Goal: Task Accomplishment & Management: Manage account settings

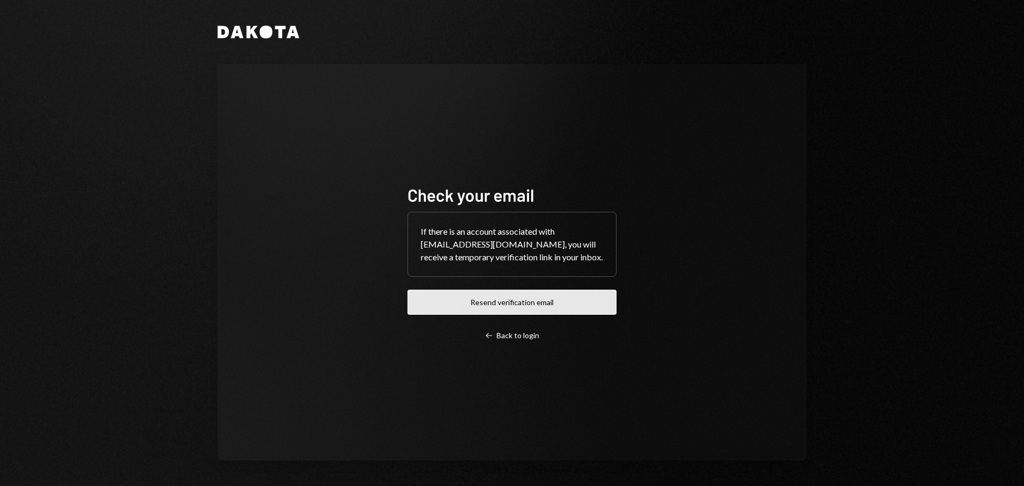
click at [478, 293] on button "Resend verification email" at bounding box center [512, 302] width 209 height 25
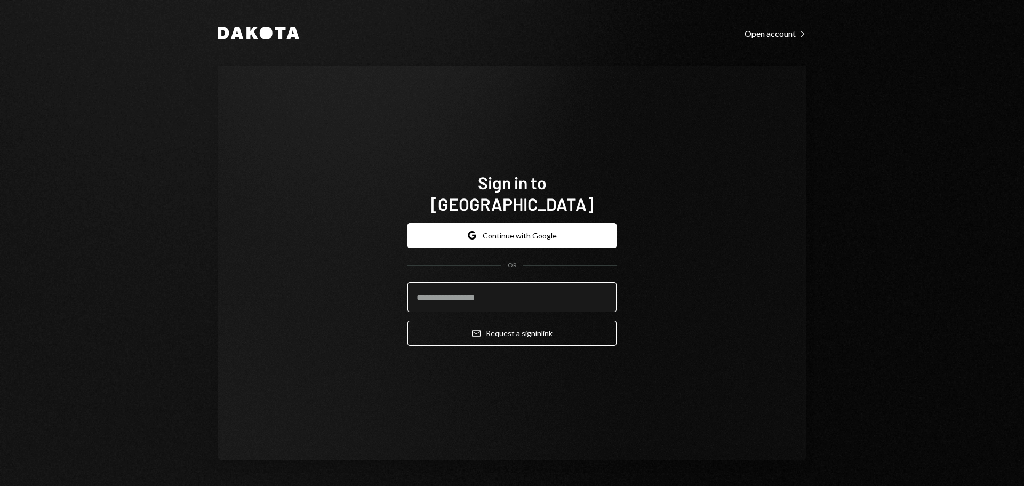
click at [447, 284] on input "email" at bounding box center [512, 297] width 209 height 30
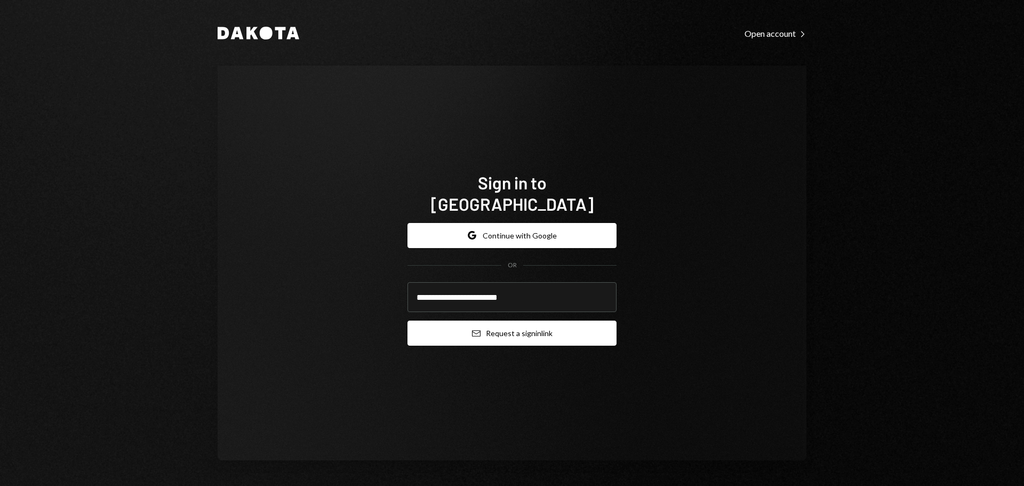
type input "**********"
click at [535, 321] on button "Email Request a sign in link" at bounding box center [512, 333] width 209 height 25
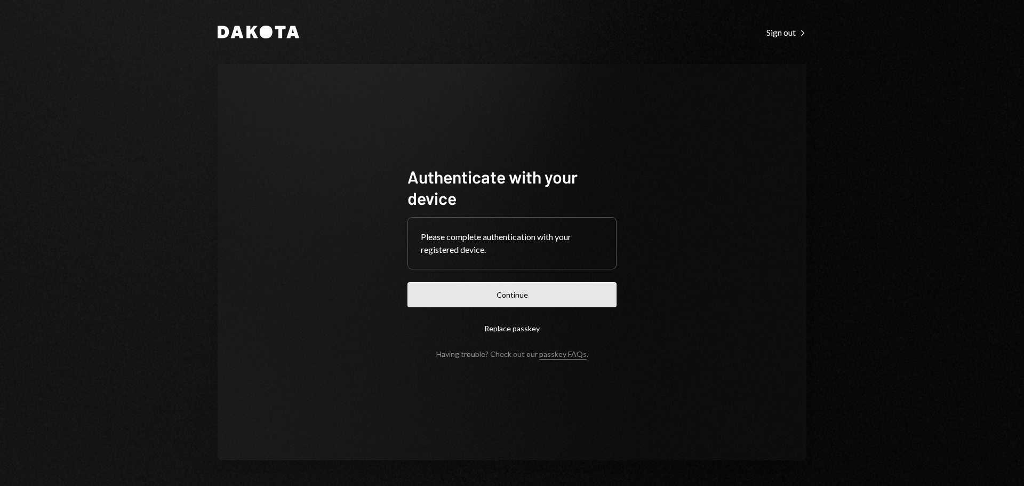
click at [509, 300] on button "Continue" at bounding box center [512, 294] width 209 height 25
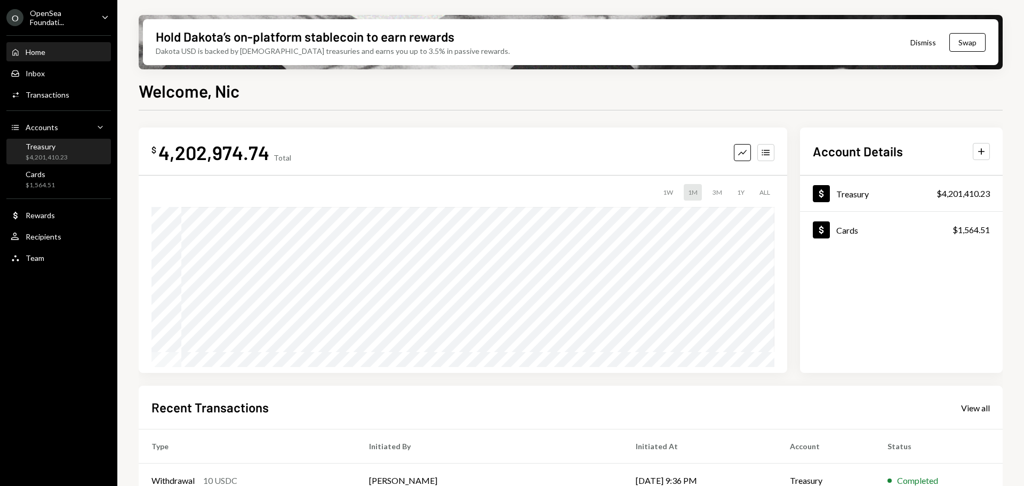
click at [61, 148] on div "Treasury" at bounding box center [47, 146] width 42 height 9
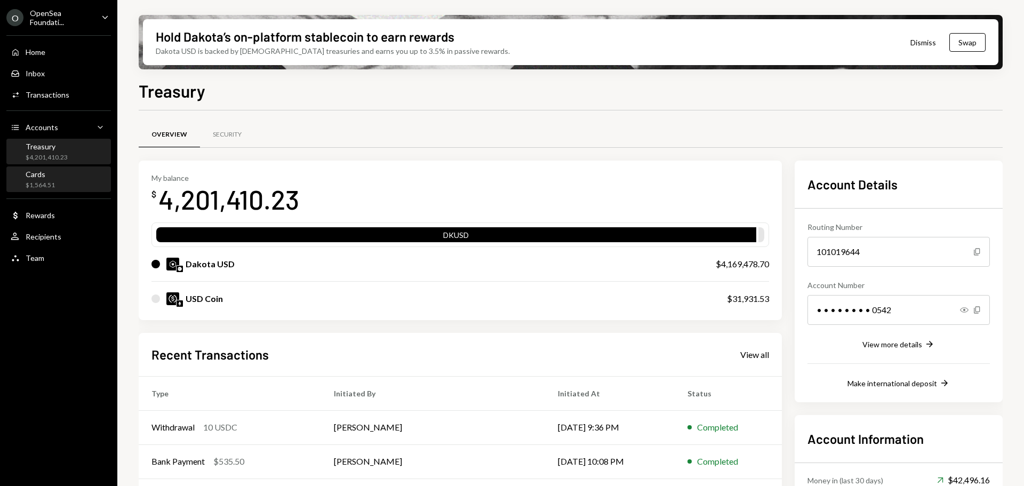
click at [60, 185] on div "Cards $1,564.51" at bounding box center [59, 180] width 96 height 20
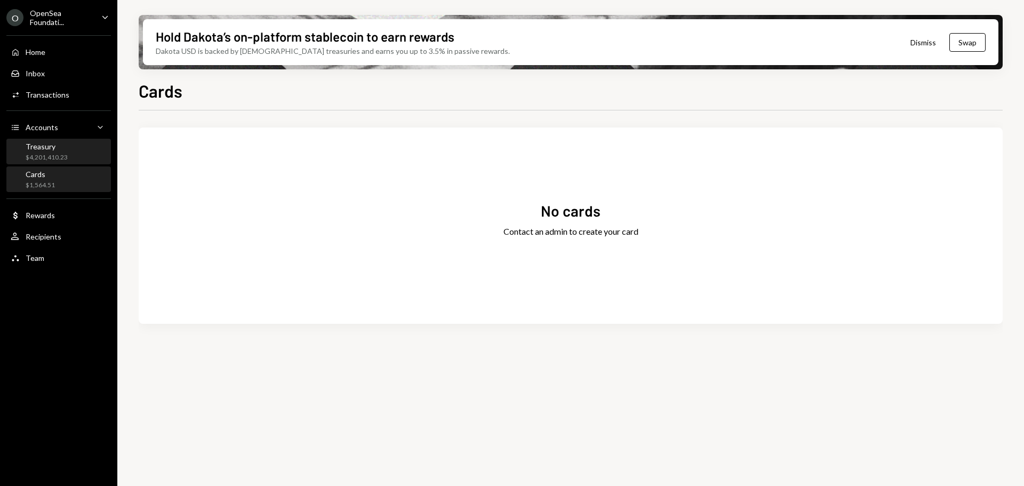
click at [61, 162] on div "$4,201,410.23" at bounding box center [47, 157] width 42 height 9
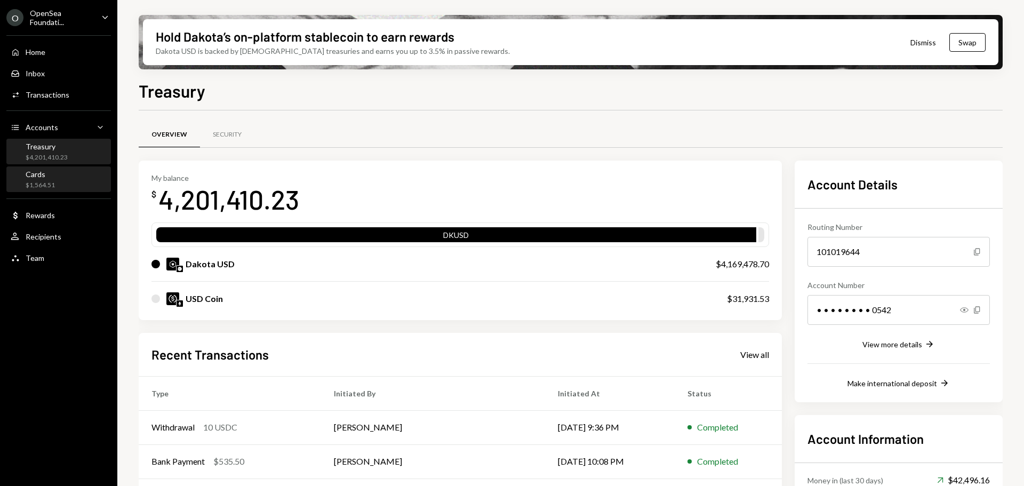
click at [59, 184] on div "Cards $1,564.51" at bounding box center [59, 180] width 96 height 20
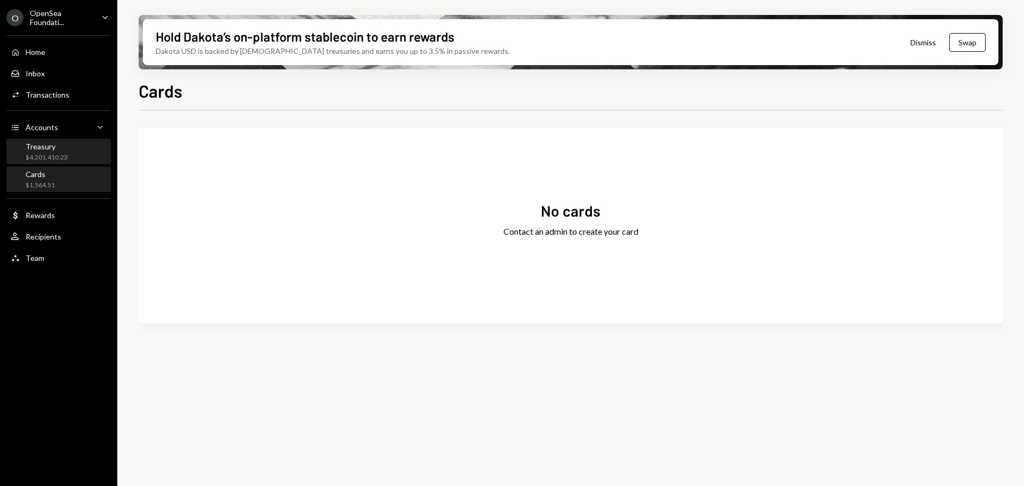
click at [52, 146] on div "Treasury" at bounding box center [47, 146] width 42 height 9
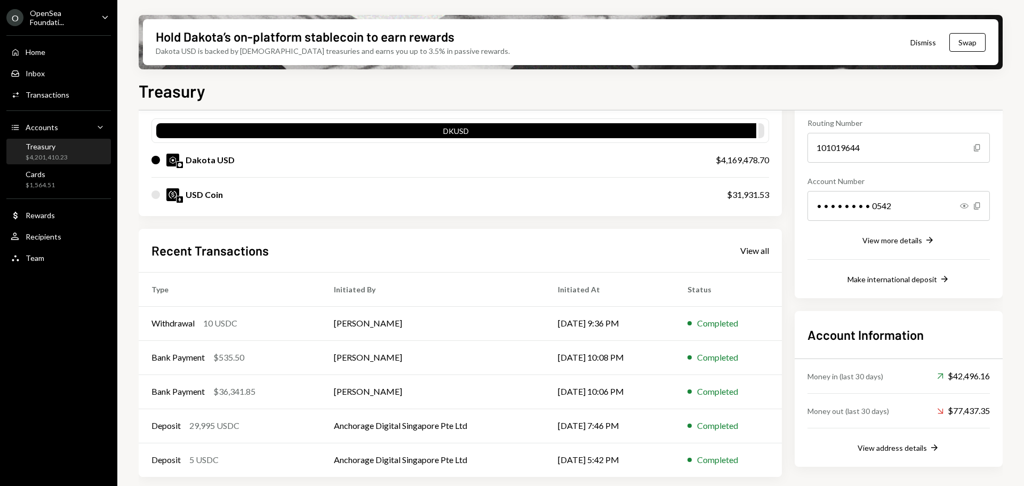
scroll to position [104, 0]
click at [751, 250] on div "View all" at bounding box center [754, 250] width 29 height 11
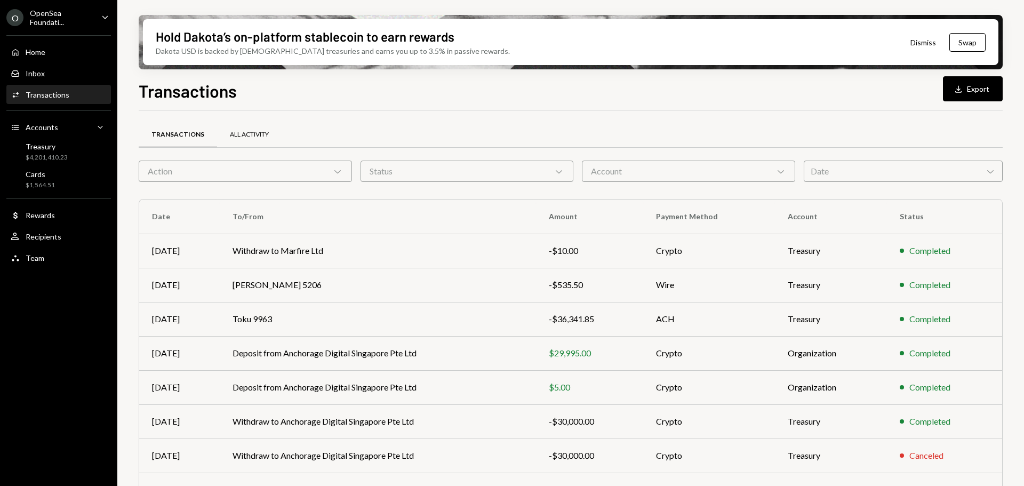
click at [259, 133] on div "All Activity" at bounding box center [249, 134] width 39 height 9
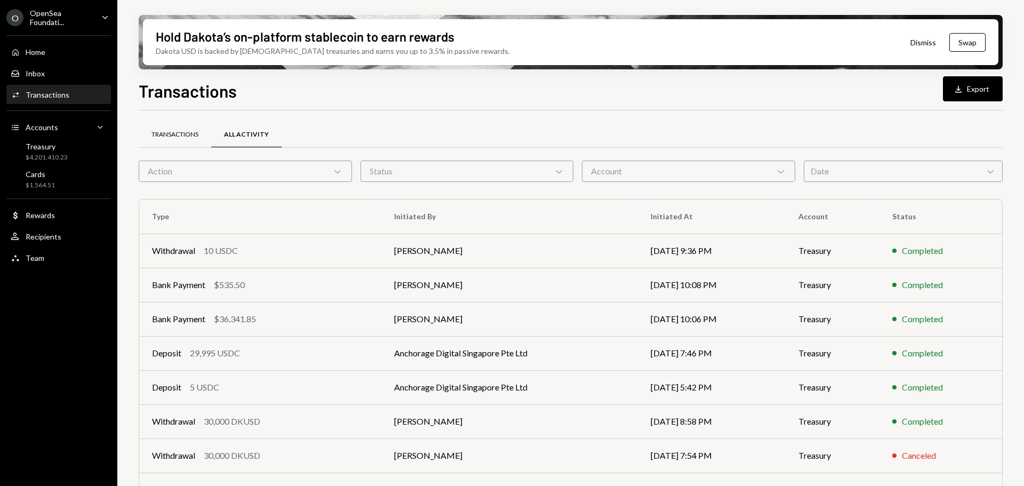
click at [190, 143] on div "Transactions" at bounding box center [175, 135] width 73 height 26
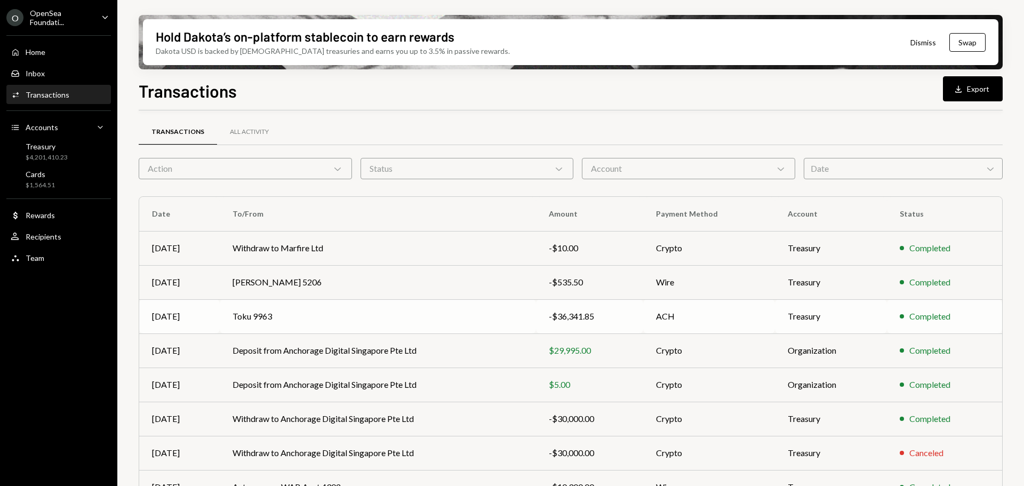
scroll to position [122, 0]
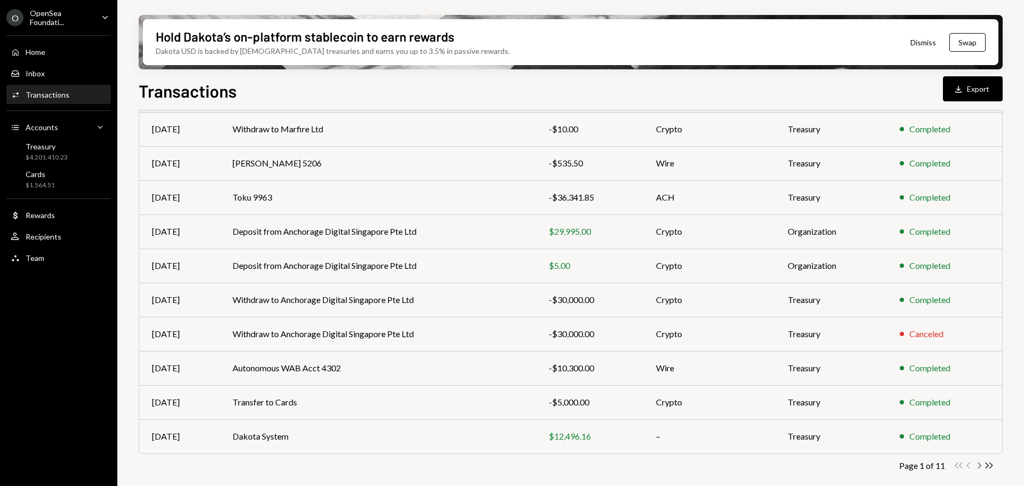
click at [979, 462] on icon "Chevron Right" at bounding box center [979, 465] width 10 height 10
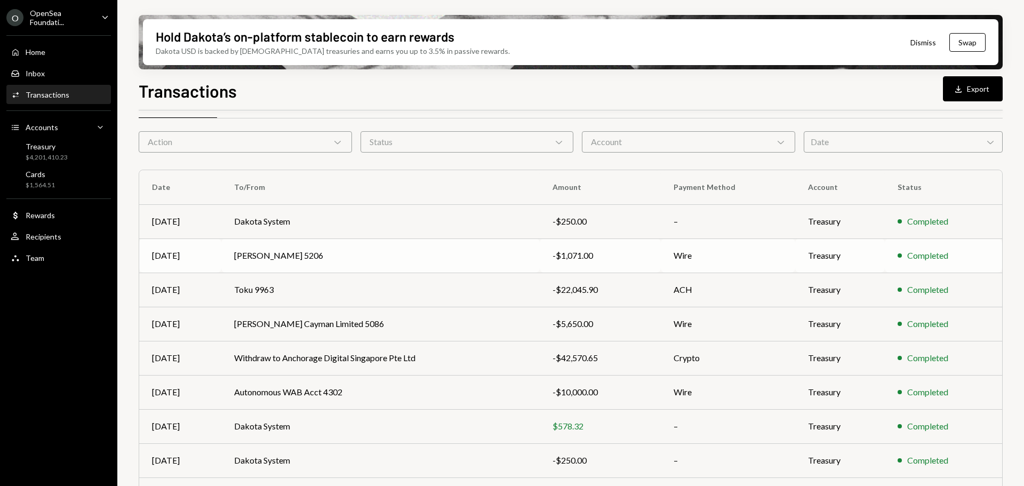
scroll to position [27, 0]
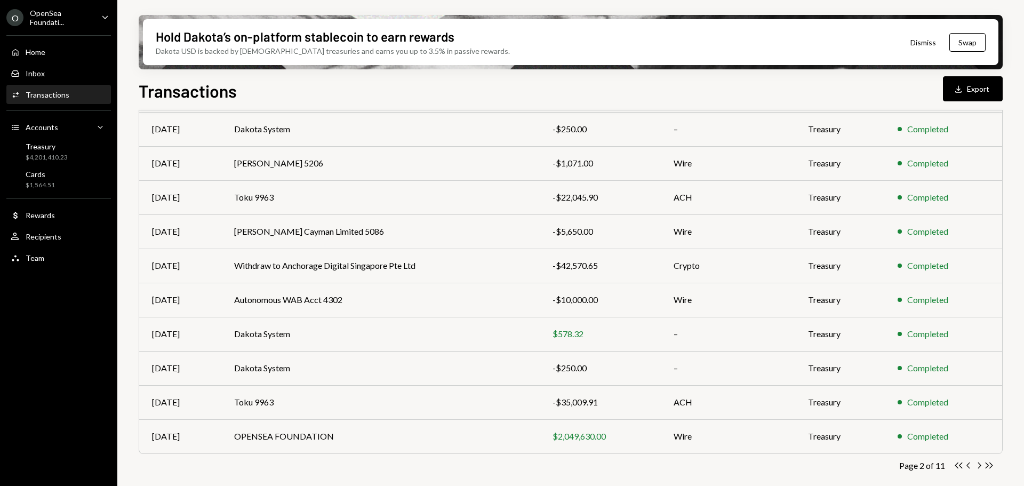
scroll to position [121, 0]
click at [61, 172] on div "Cards $1,564.51" at bounding box center [59, 180] width 96 height 20
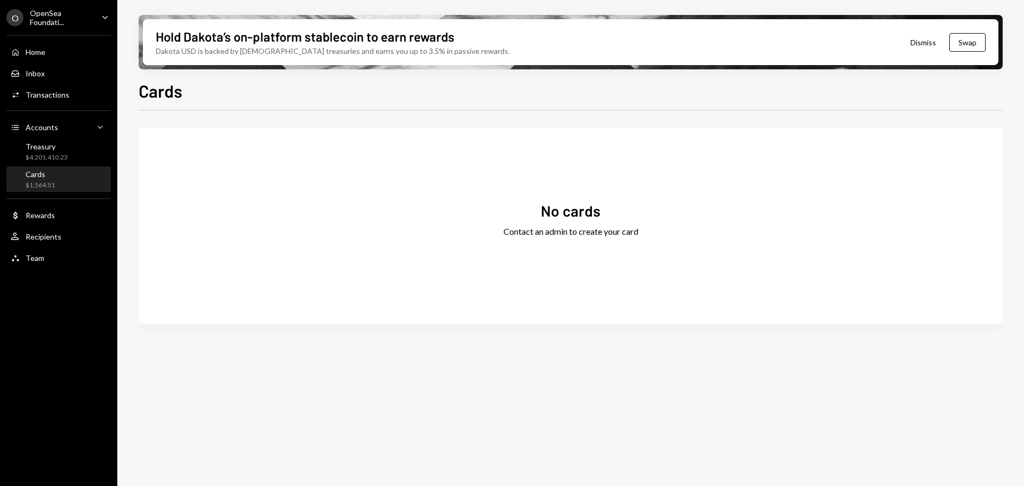
click at [83, 20] on div "OpenSea Foundati..." at bounding box center [61, 18] width 63 height 18
click at [267, 198] on div "No cards Contact an admin to create your card" at bounding box center [571, 225] width 864 height 171
click at [42, 158] on div "$4,201,410.23" at bounding box center [47, 157] width 42 height 9
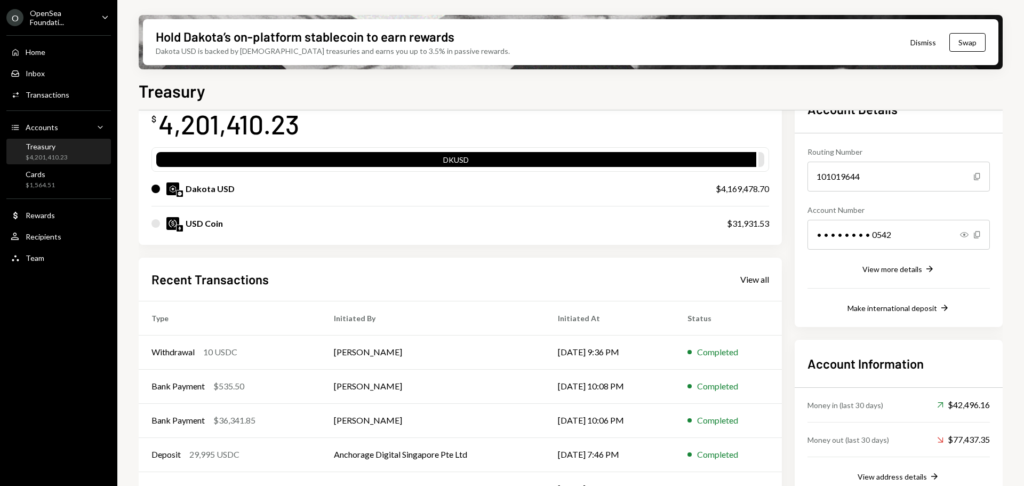
scroll to position [104, 0]
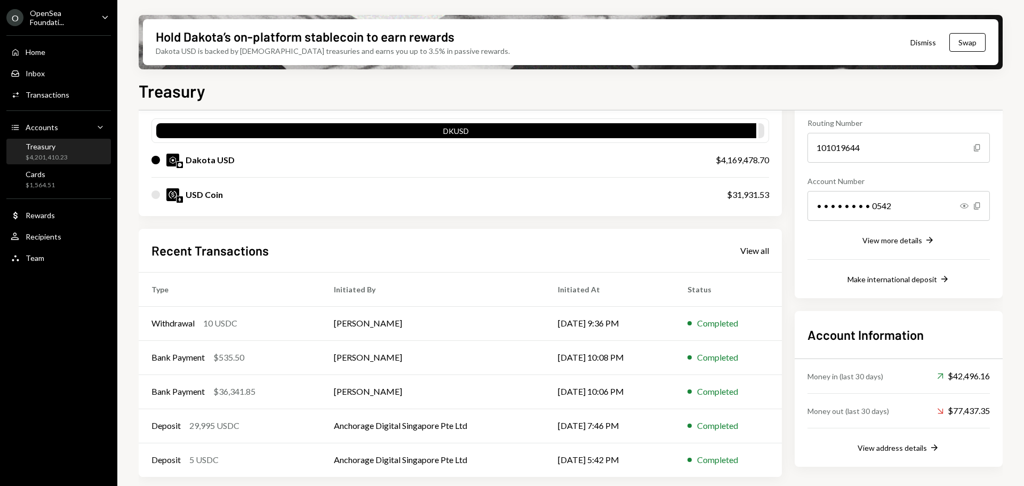
click at [155, 192] on div at bounding box center [155, 194] width 9 height 9
click at [152, 193] on div at bounding box center [155, 194] width 9 height 9
click at [749, 253] on div "View all" at bounding box center [754, 250] width 29 height 11
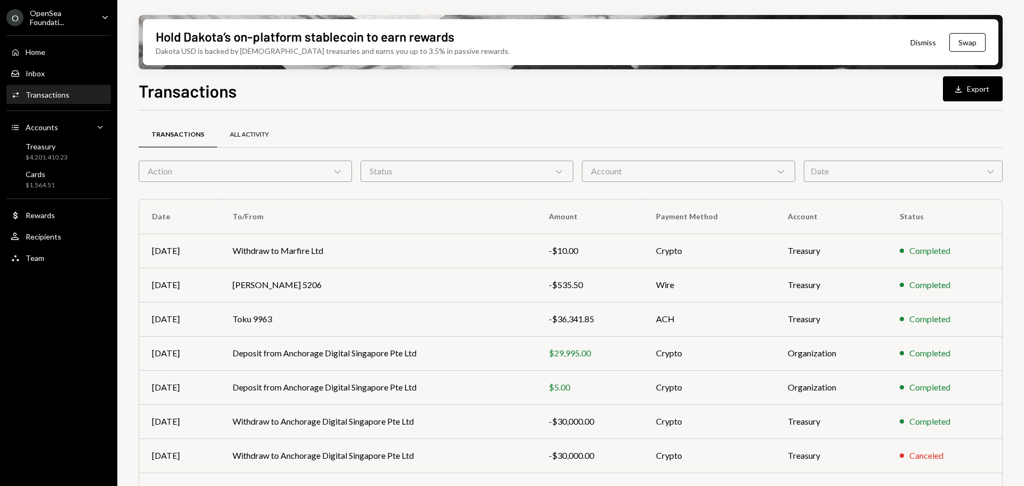
click at [249, 135] on div "All Activity" at bounding box center [249, 134] width 39 height 9
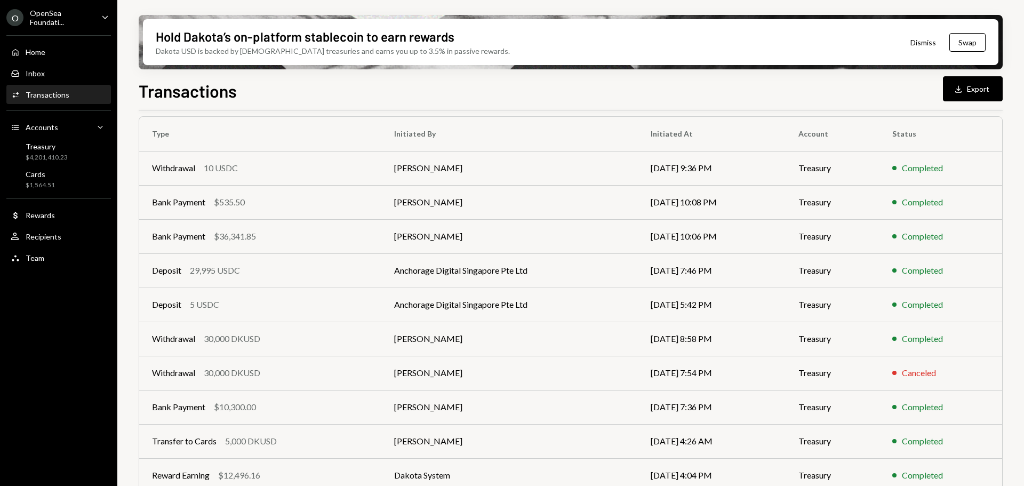
scroll to position [122, 0]
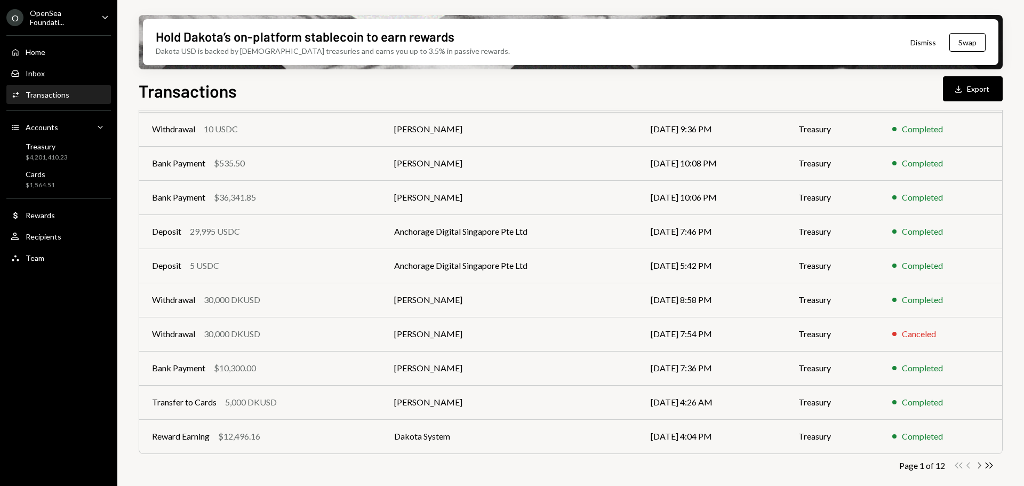
click at [976, 464] on icon "Chevron Right" at bounding box center [979, 465] width 10 height 10
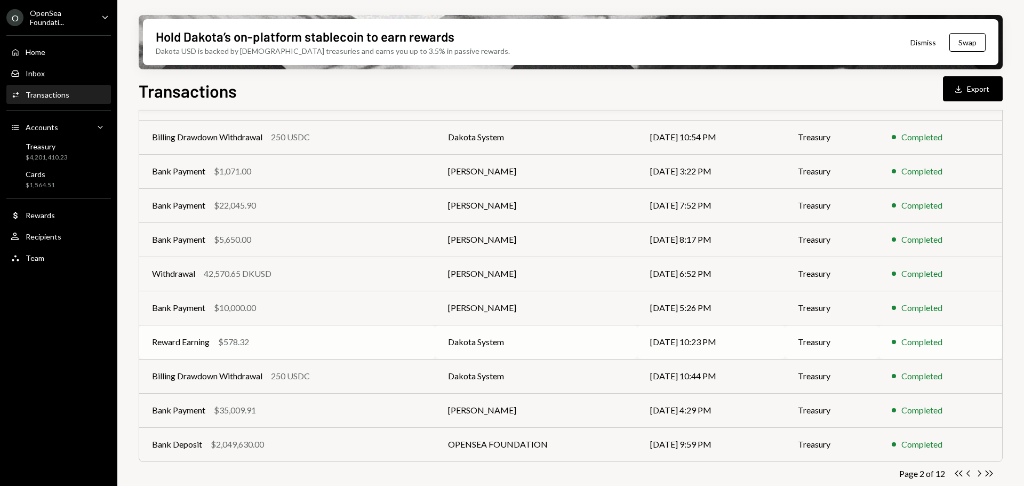
scroll to position [114, 0]
click at [960, 92] on icon "button" at bounding box center [958, 88] width 6 height 7
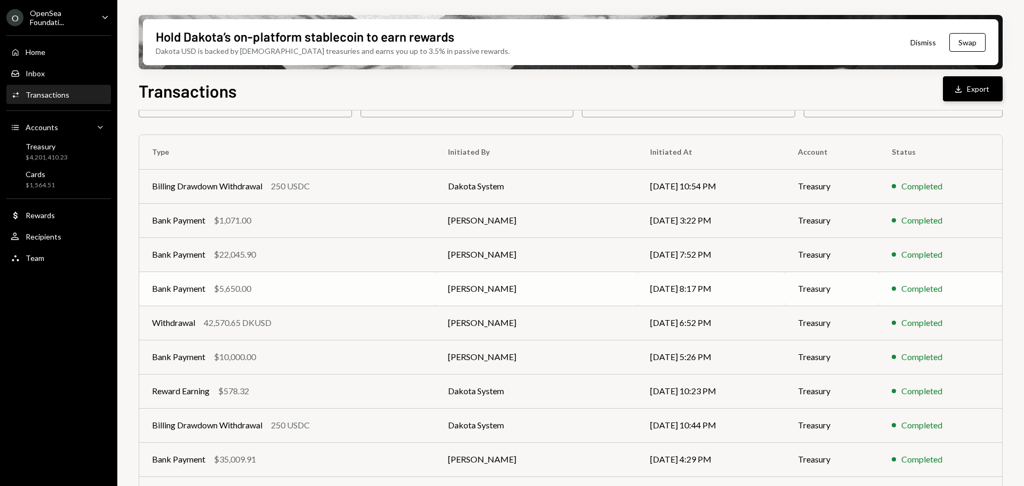
scroll to position [0, 0]
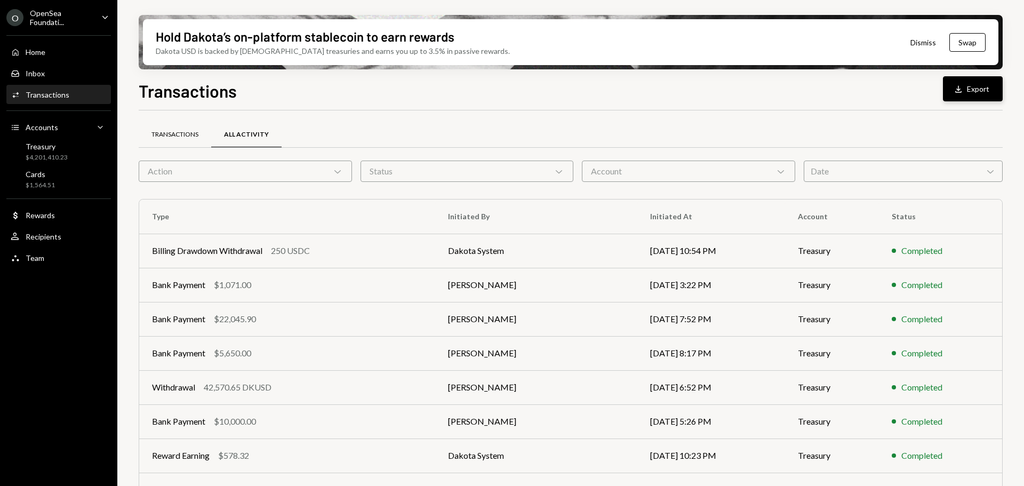
click at [193, 134] on div "Transactions" at bounding box center [174, 134] width 47 height 9
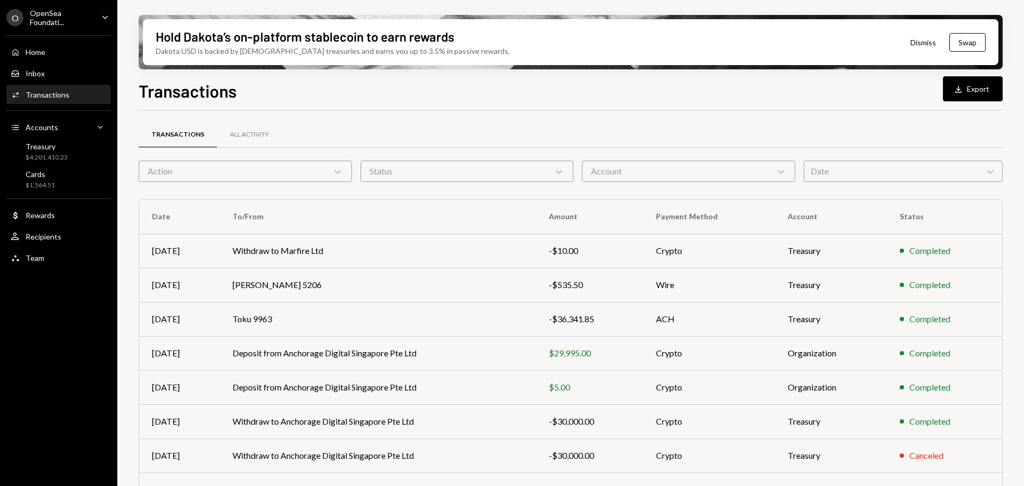
click at [849, 172] on div "Date Chevron Down" at bounding box center [903, 171] width 199 height 21
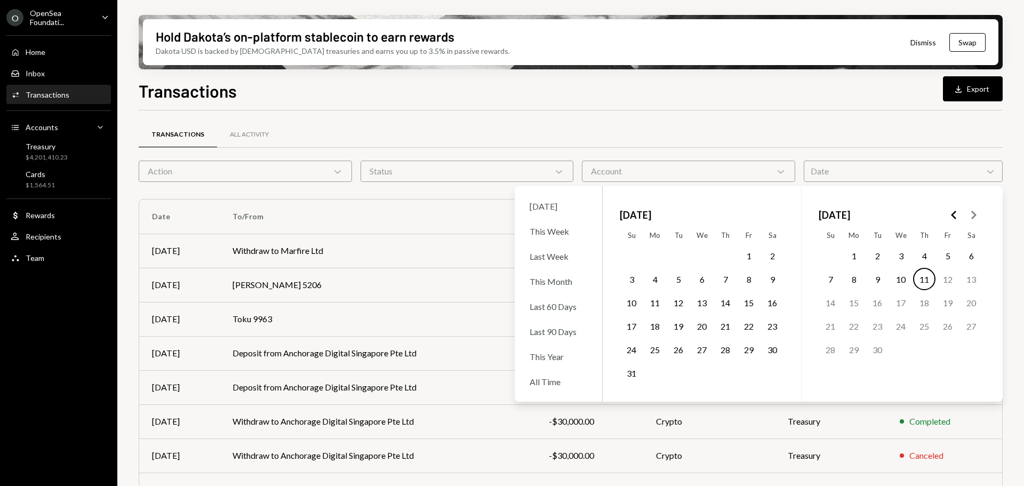
click at [950, 214] on icon "Go to the Previous Month" at bounding box center [954, 215] width 13 height 13
click at [875, 254] on button "1" at bounding box center [877, 255] width 22 height 22
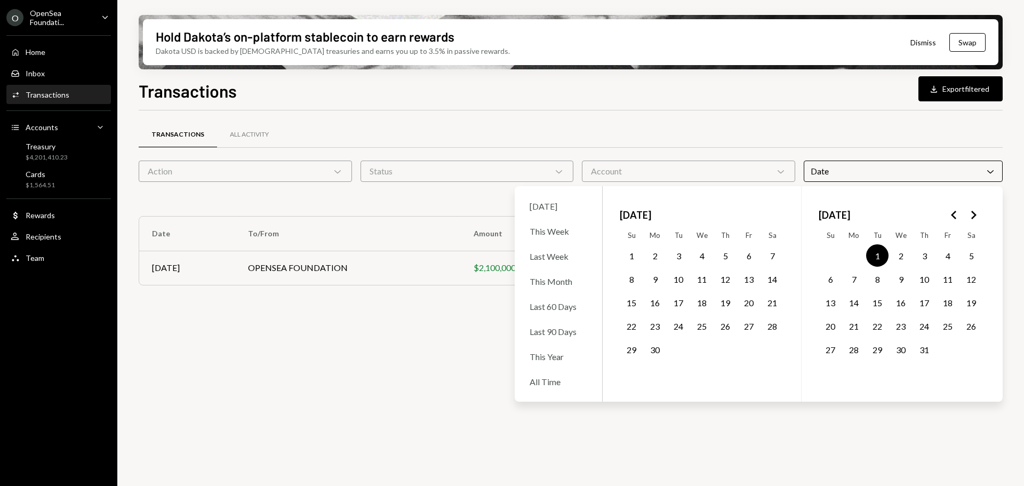
click at [923, 348] on button "31" at bounding box center [924, 349] width 22 height 22
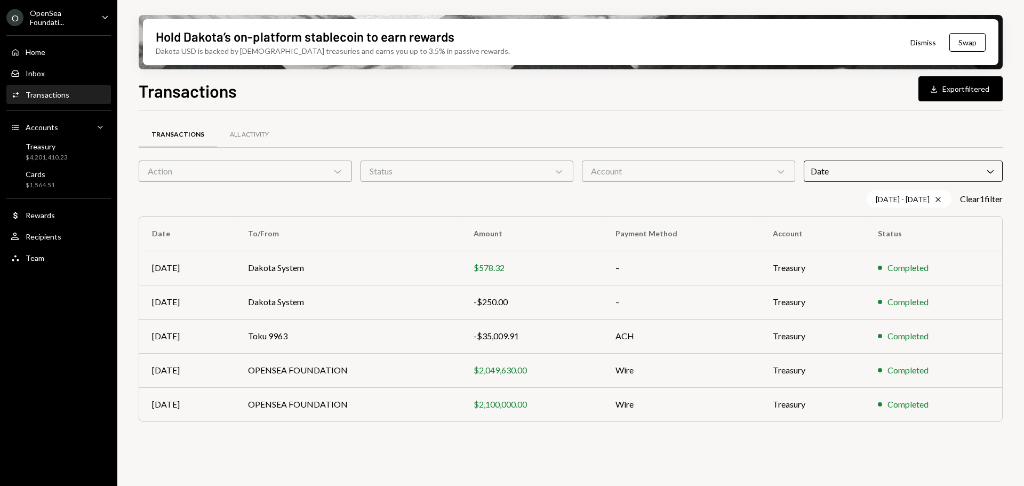
click at [820, 110] on div "Transactions All Activity Action Chevron Down Status Chevron Down Account Chevr…" at bounding box center [571, 276] width 864 height 333
click at [961, 92] on button "Download Export filtered" at bounding box center [961, 88] width 84 height 25
click at [61, 130] on div "Accounts Accounts Caret Down" at bounding box center [59, 128] width 96 height 12
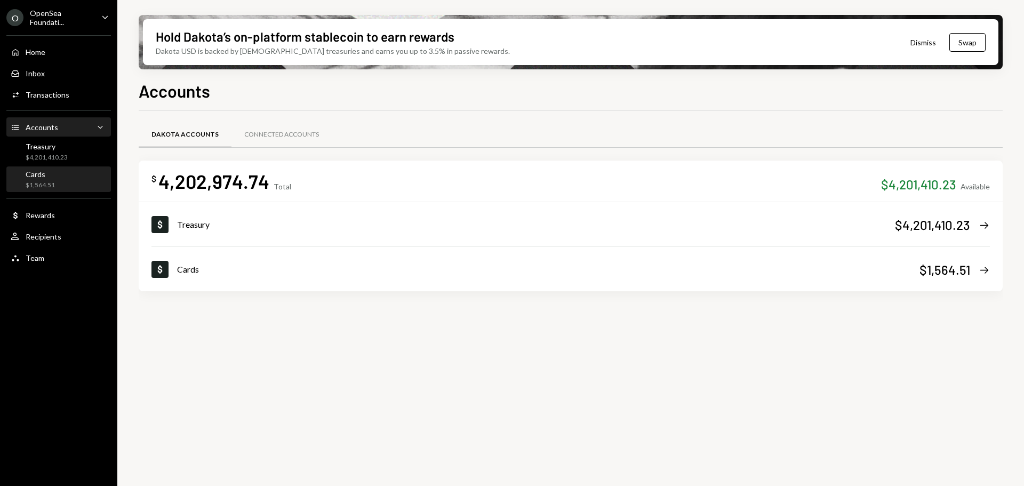
click at [47, 180] on div "Cards $1,564.51" at bounding box center [40, 180] width 29 height 20
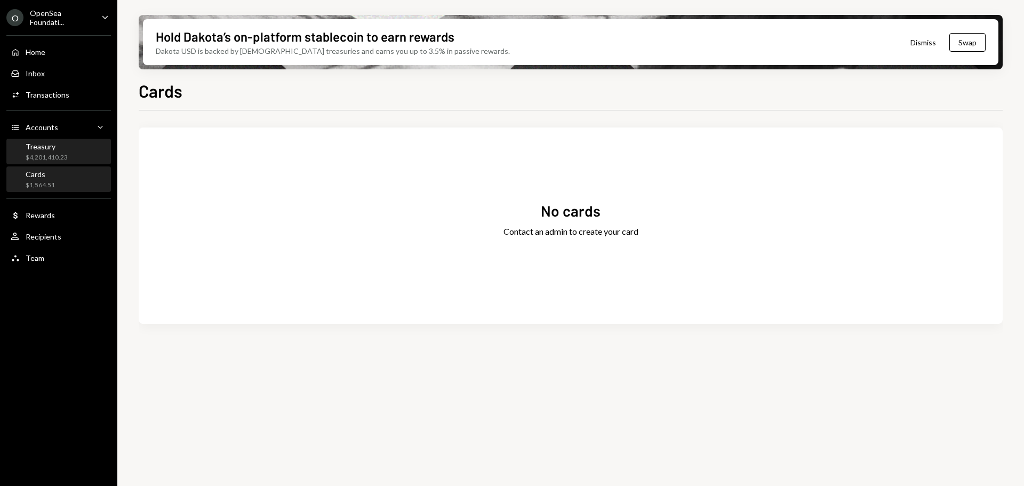
click at [53, 147] on div "Treasury" at bounding box center [47, 146] width 42 height 9
click at [83, 144] on div "Treasury $4,201,410.23" at bounding box center [59, 152] width 96 height 20
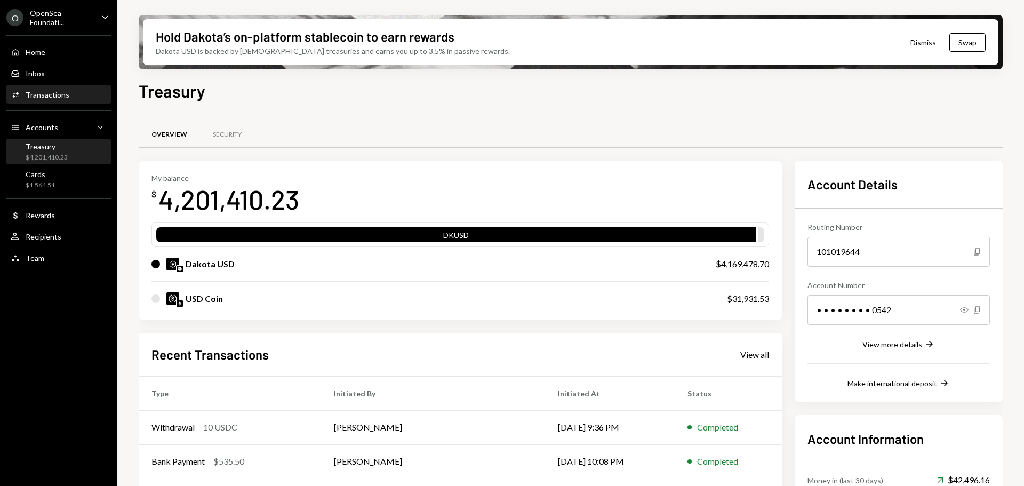
click at [79, 92] on div "Activities Transactions" at bounding box center [59, 95] width 96 height 10
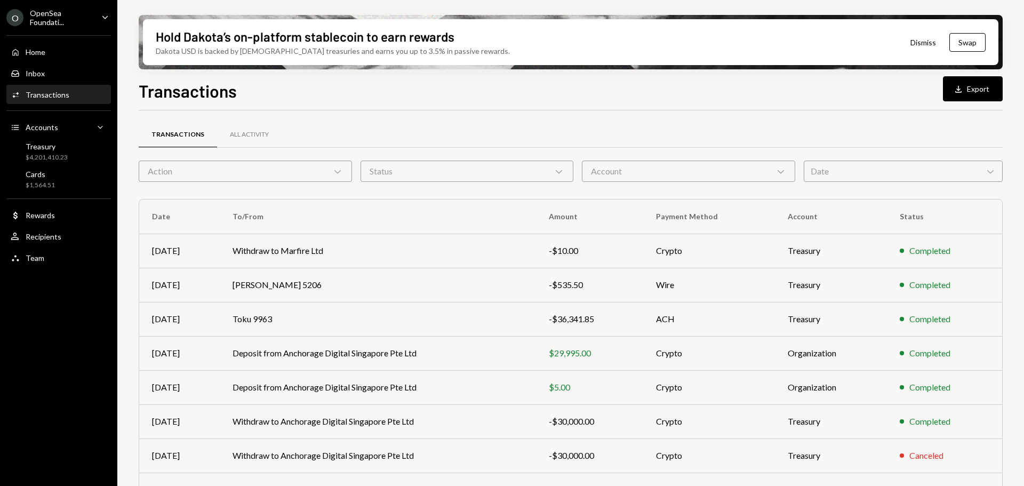
click at [837, 160] on div "Transactions All Activity" at bounding box center [571, 140] width 864 height 39
click at [840, 173] on div "Date Chevron Down" at bounding box center [903, 171] width 199 height 21
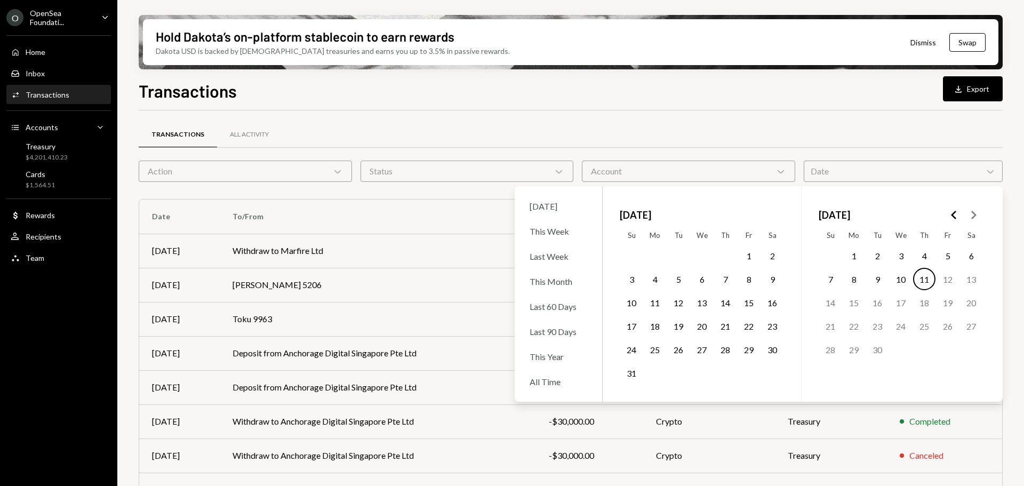
click at [958, 219] on icon "Go to the Previous Month" at bounding box center [954, 215] width 13 height 13
click at [876, 260] on button "1" at bounding box center [877, 255] width 22 height 22
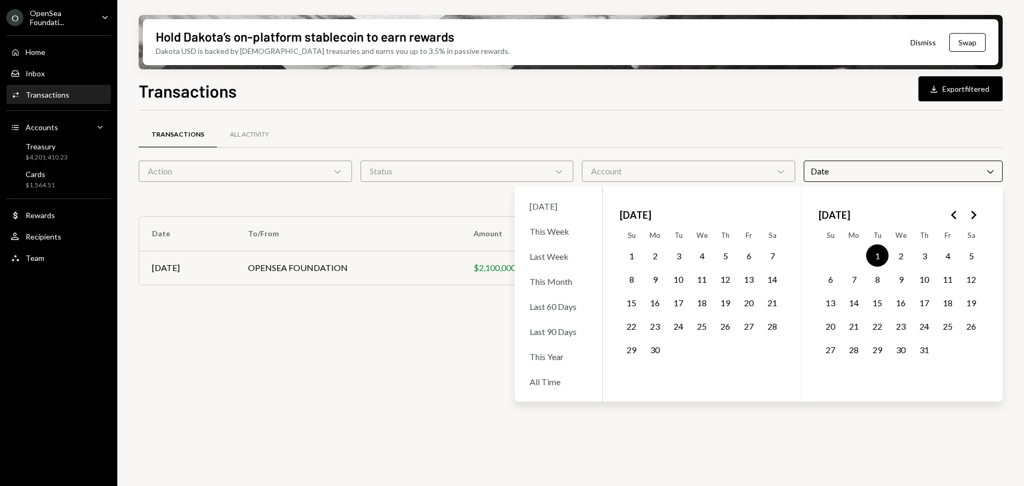
click at [923, 346] on button "31" at bounding box center [924, 349] width 22 height 22
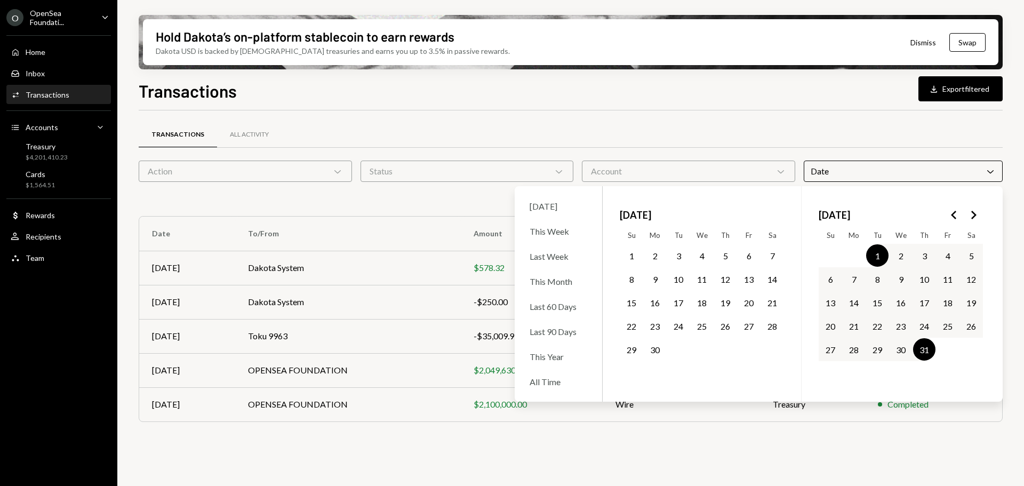
click at [554, 139] on div "Transactions All Activity" at bounding box center [571, 134] width 864 height 27
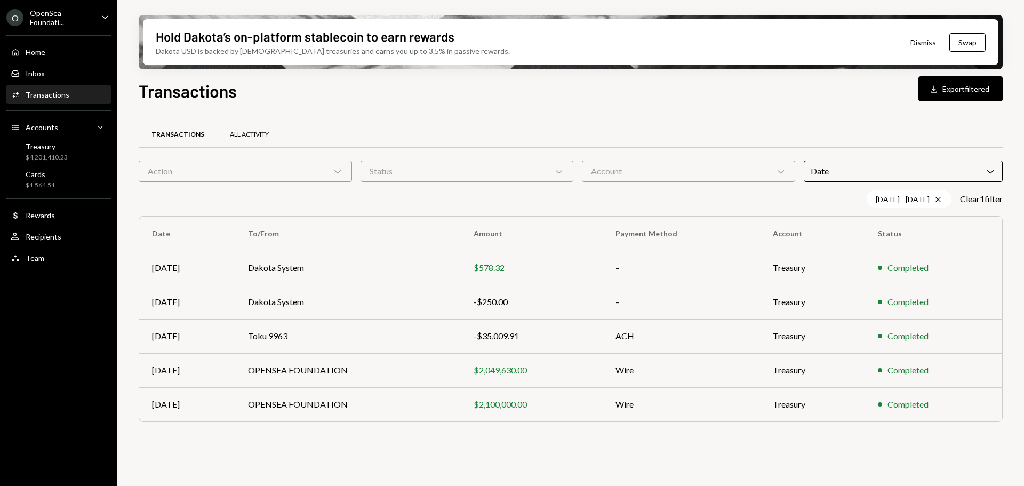
click at [234, 135] on div "All Activity" at bounding box center [249, 134] width 39 height 9
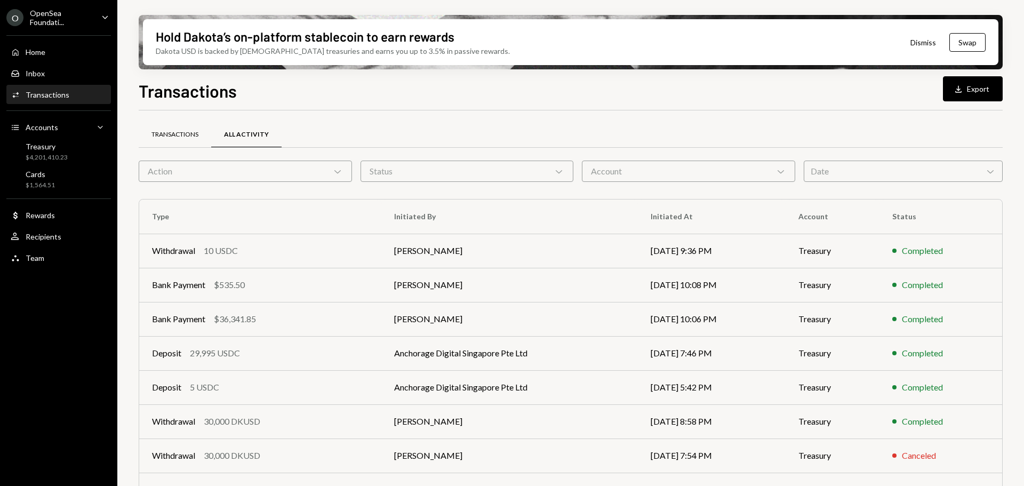
click at [197, 139] on div "Transactions" at bounding box center [174, 134] width 47 height 9
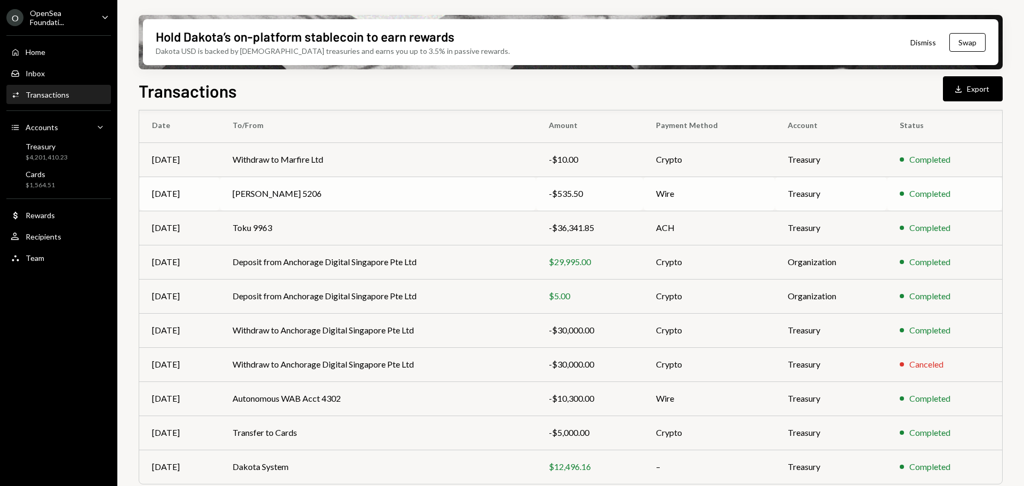
scroll to position [93, 0]
click at [61, 180] on div "Cards $1,564.51" at bounding box center [59, 180] width 96 height 20
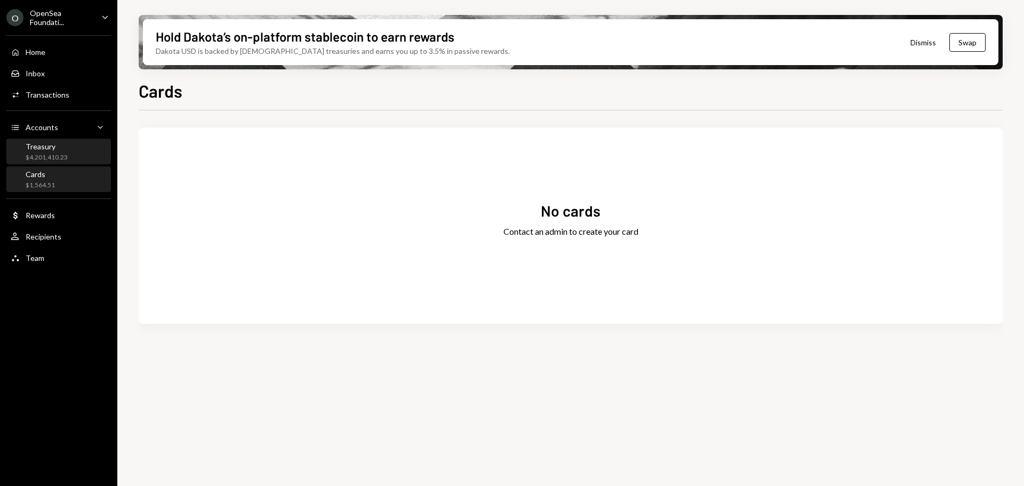
click at [73, 144] on div "Treasury $4,201,410.23" at bounding box center [59, 152] width 96 height 20
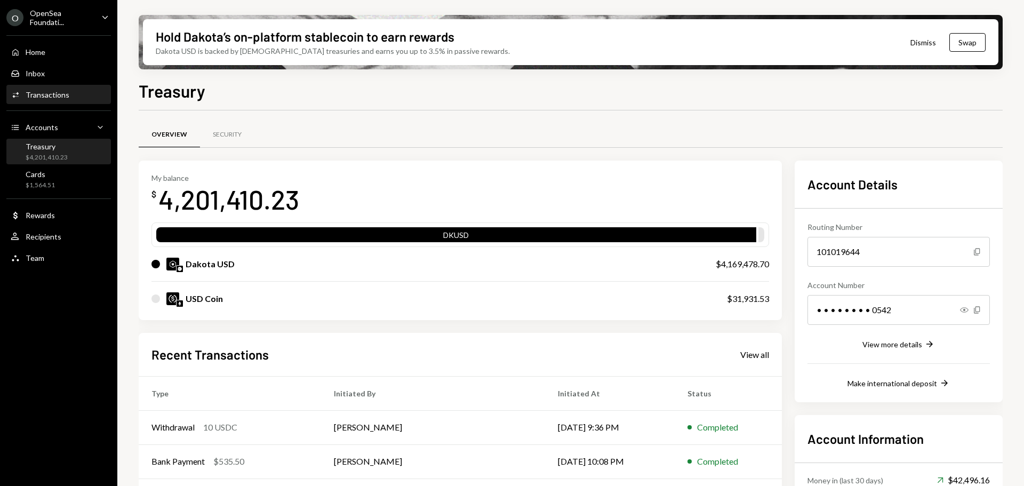
click at [60, 91] on div "Transactions" at bounding box center [48, 94] width 44 height 9
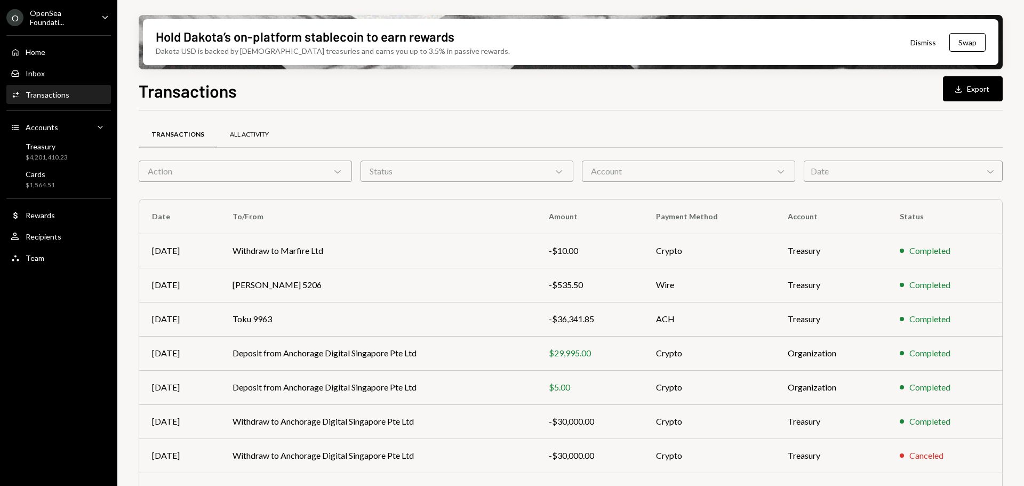
click at [241, 131] on div "All Activity" at bounding box center [249, 134] width 39 height 9
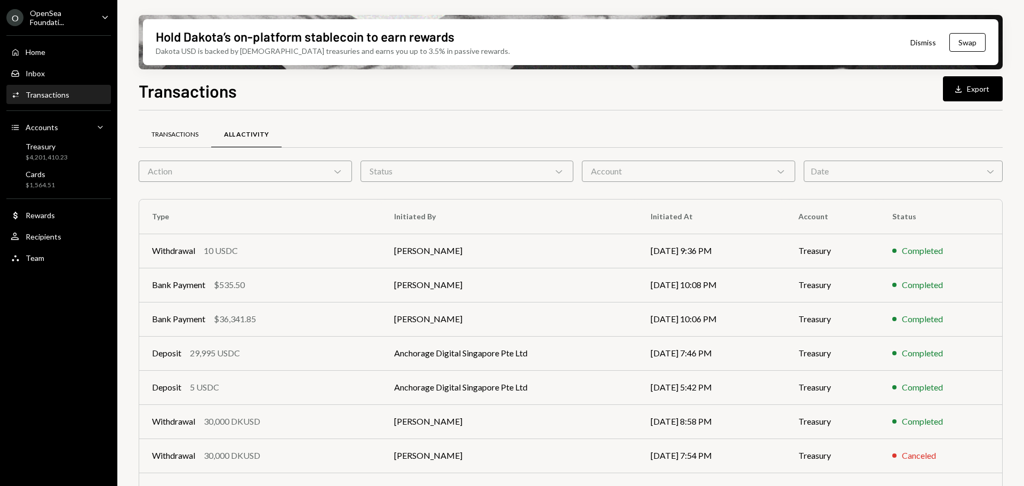
click at [185, 133] on div "Transactions" at bounding box center [174, 134] width 47 height 9
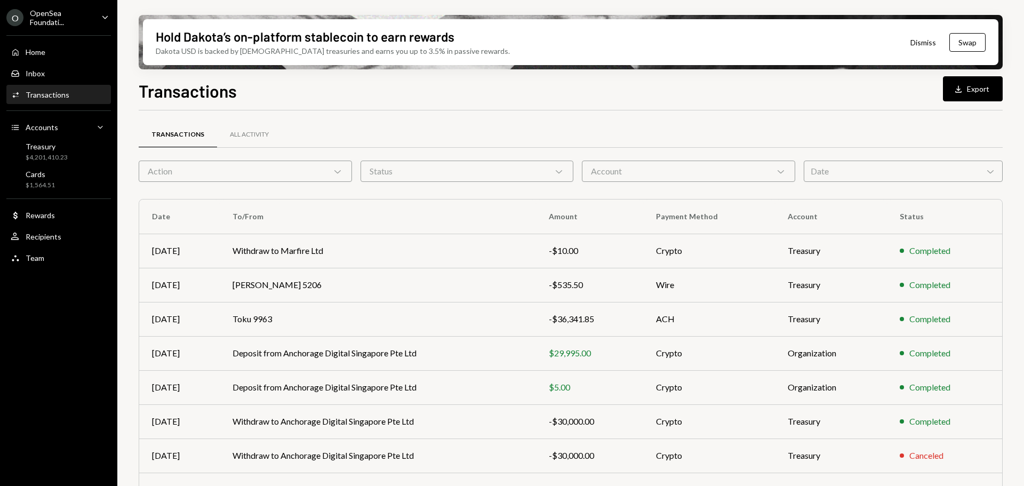
click at [621, 166] on div "Account Chevron Down" at bounding box center [688, 171] width 213 height 21
click at [832, 171] on div "Date Chevron Down" at bounding box center [903, 171] width 199 height 21
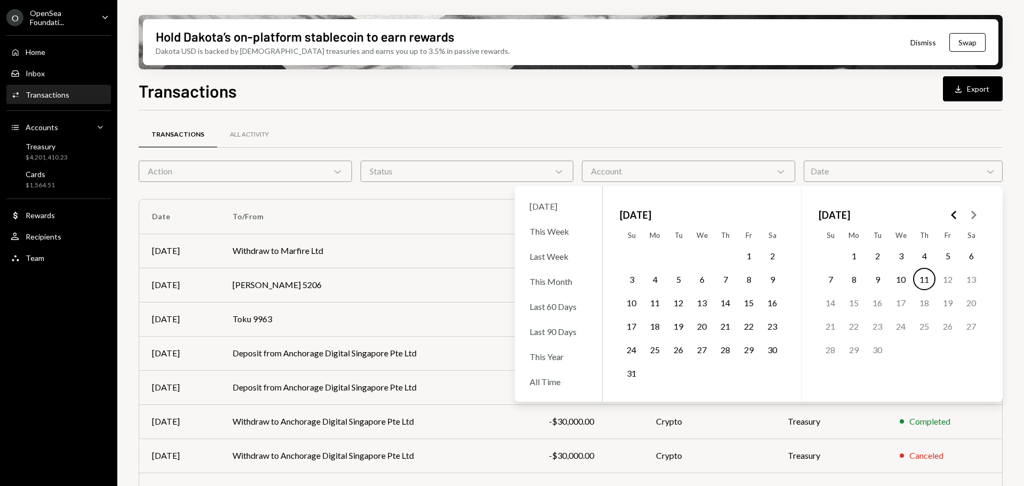
click at [953, 216] on polygon "Go to the Previous Month" at bounding box center [953, 215] width 5 height 9
click at [980, 217] on button "Go to the Next Month" at bounding box center [973, 214] width 19 height 19
click at [876, 254] on button "1" at bounding box center [877, 255] width 22 height 22
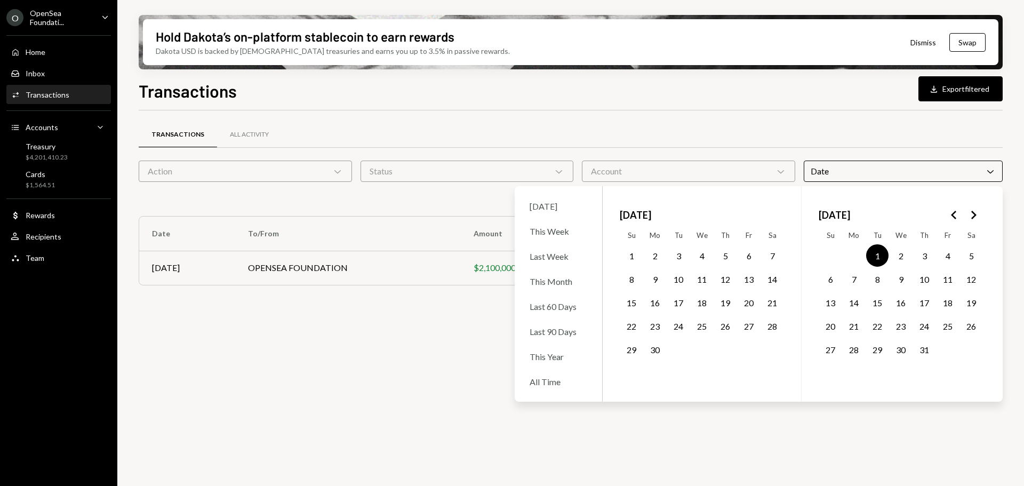
click at [919, 353] on button "31" at bounding box center [924, 349] width 22 height 22
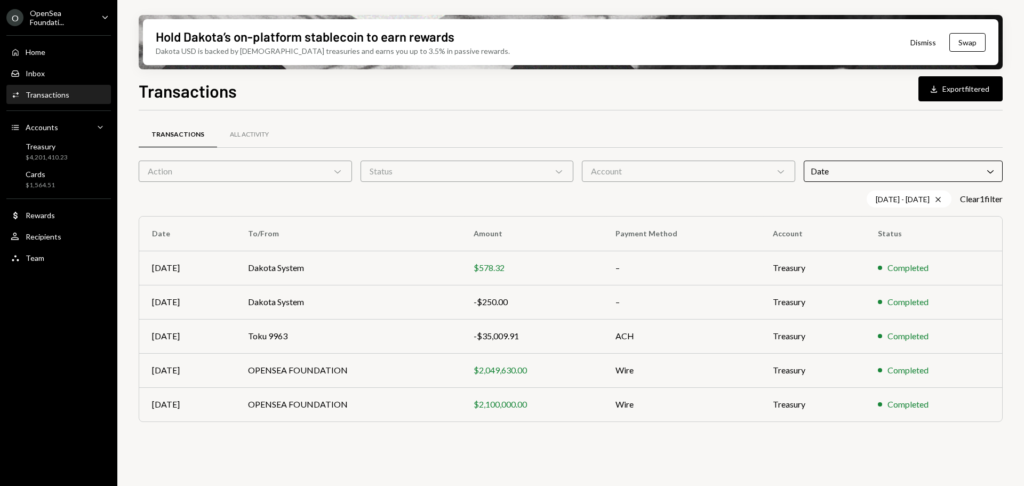
click at [591, 128] on div "Transactions All Activity" at bounding box center [571, 134] width 864 height 27
click at [248, 135] on div "All Activity" at bounding box center [249, 134] width 39 height 9
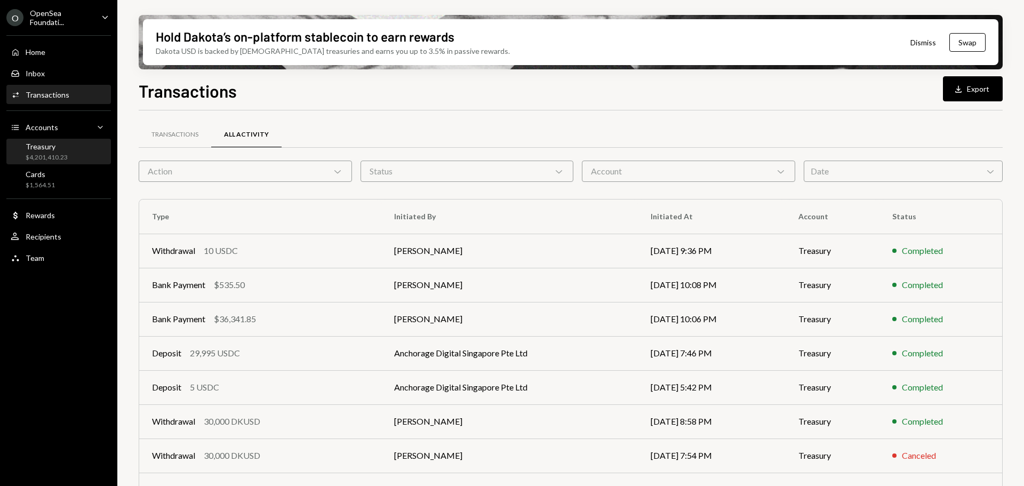
click at [78, 153] on div "Treasury $4,201,410.23" at bounding box center [59, 152] width 96 height 20
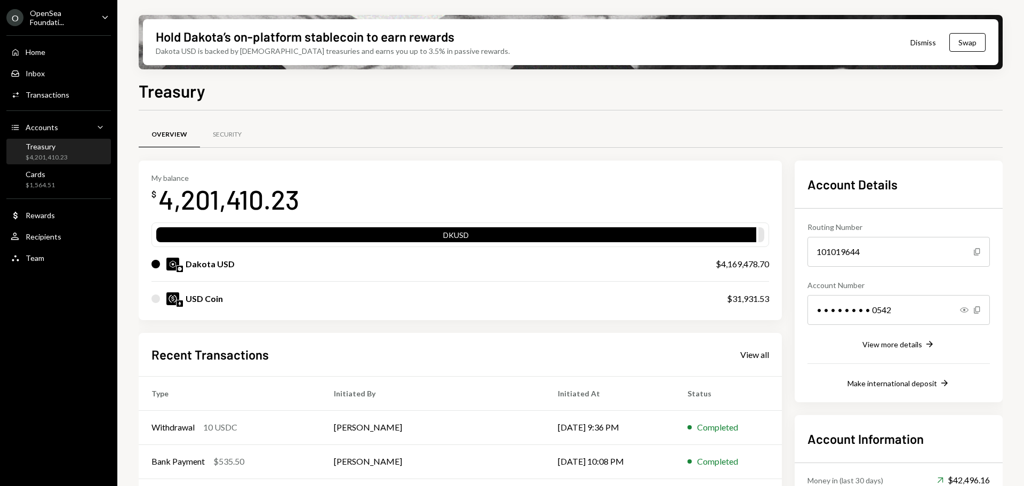
click at [597, 146] on div "Overview Security" at bounding box center [571, 134] width 864 height 27
